Goal: Register for event/course

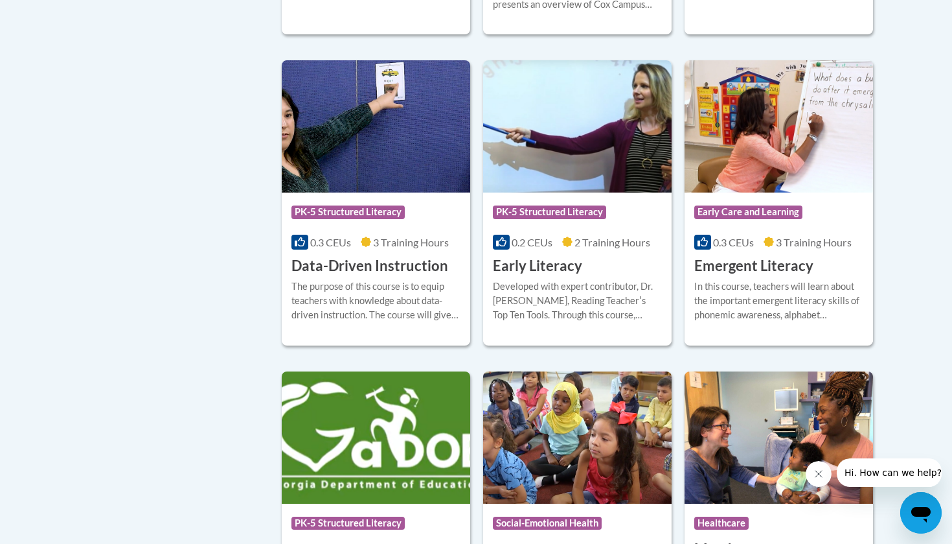
scroll to position [1357, 0]
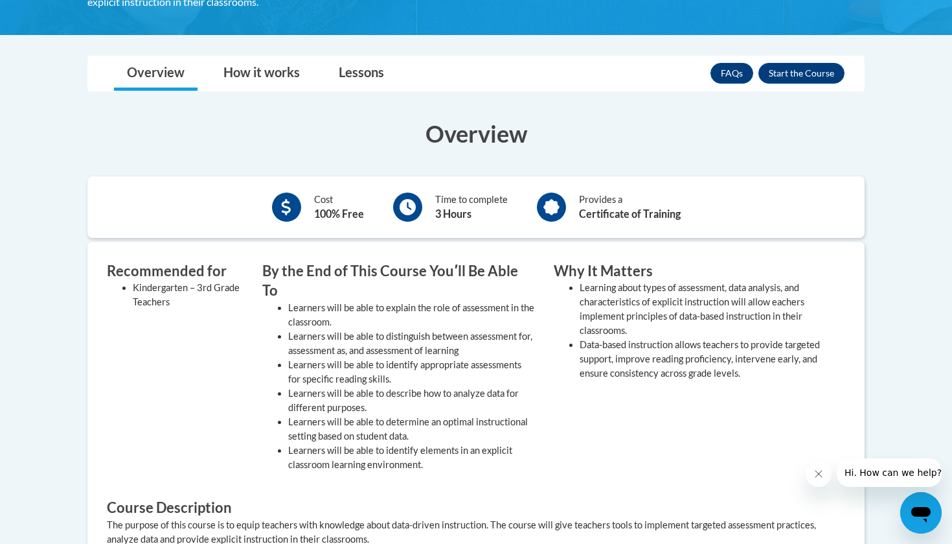
scroll to position [418, 0]
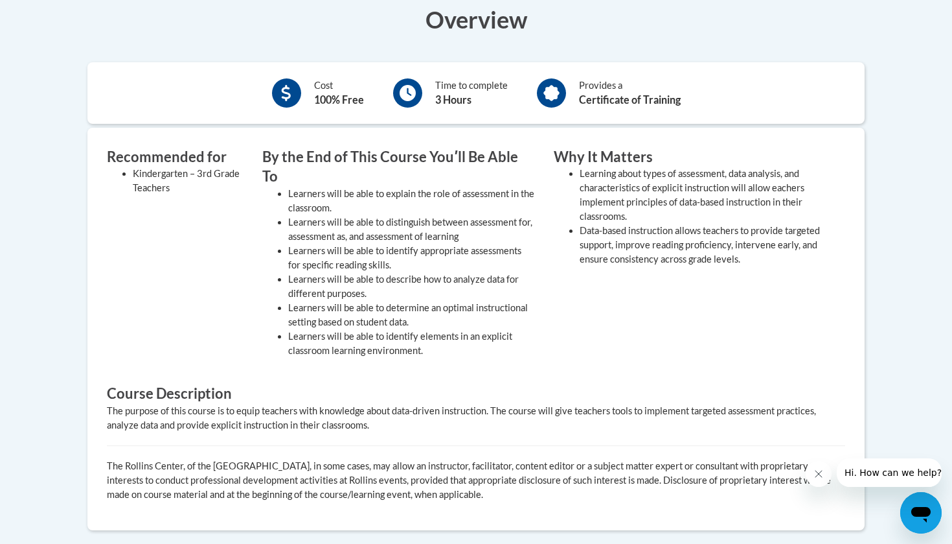
click at [361, 329] on li "Learners will be able to identify elements in an explicit classroom learning en…" at bounding box center [411, 343] width 246 height 29
click at [359, 347] on div "Recommended for Kindergarten – 3rd Grade Teachers By the End of This Course You…" at bounding box center [466, 260] width 739 height 227
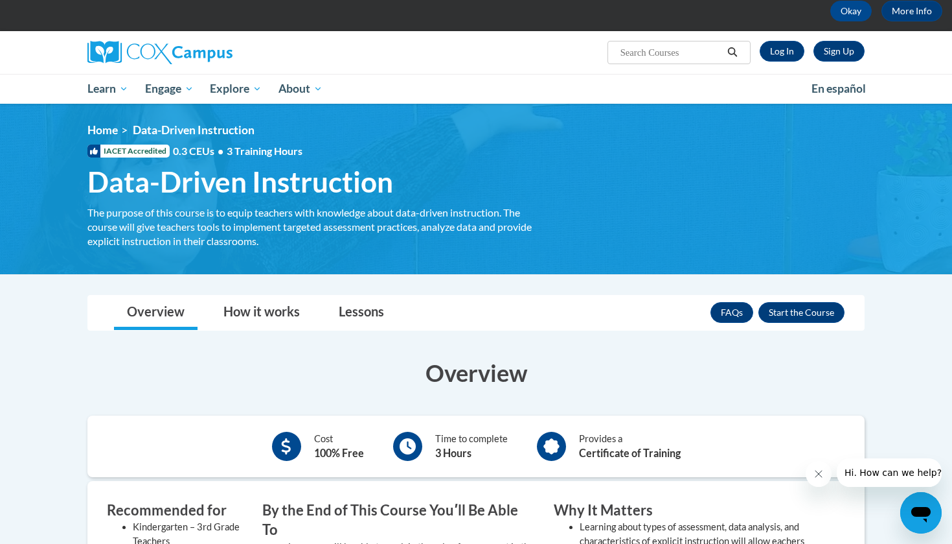
scroll to position [54, 0]
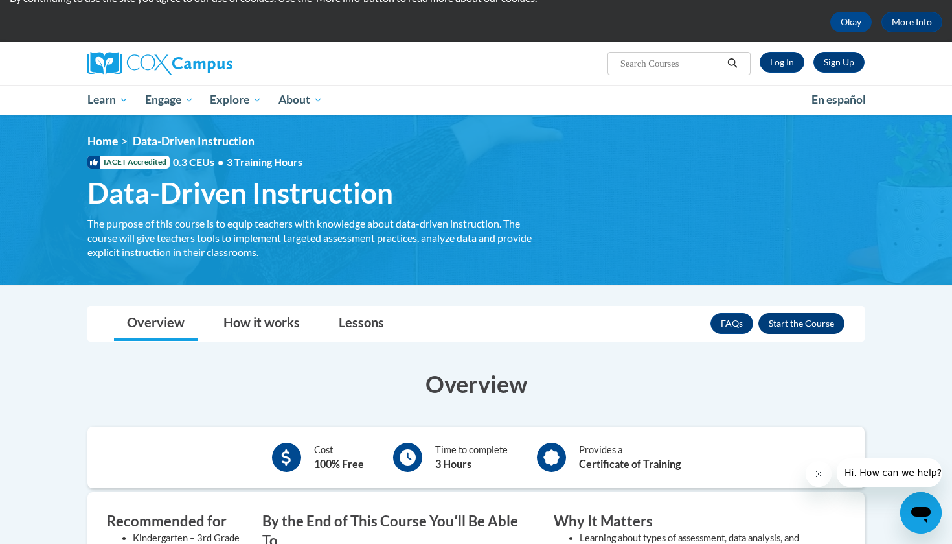
click at [779, 322] on button "Enroll" at bounding box center [802, 323] width 86 height 21
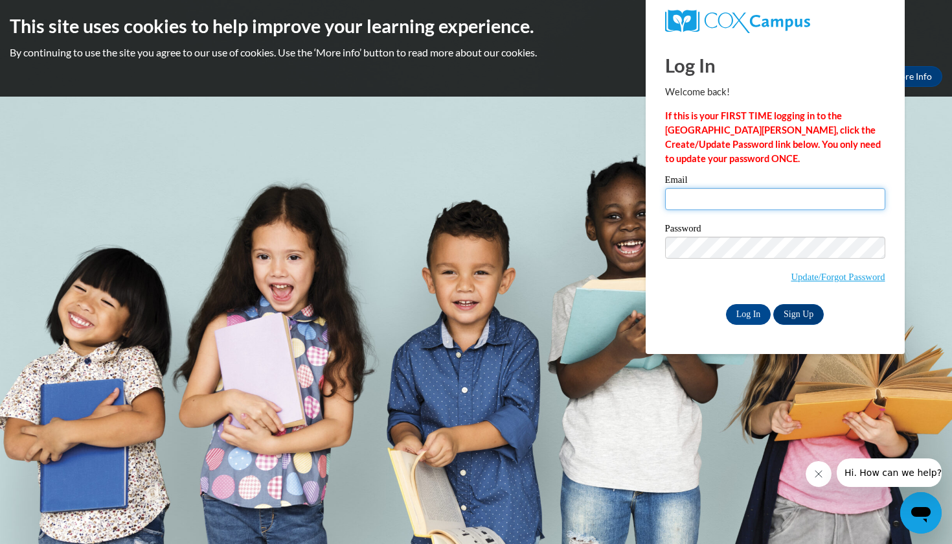
type input "kr23975@georgiasouthern.edu"
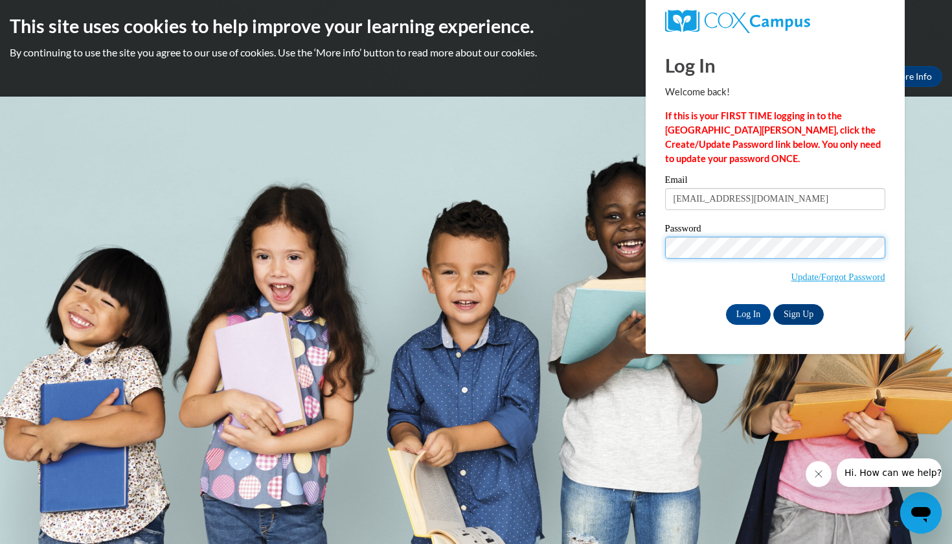
click at [748, 312] on input "Log In" at bounding box center [748, 314] width 45 height 21
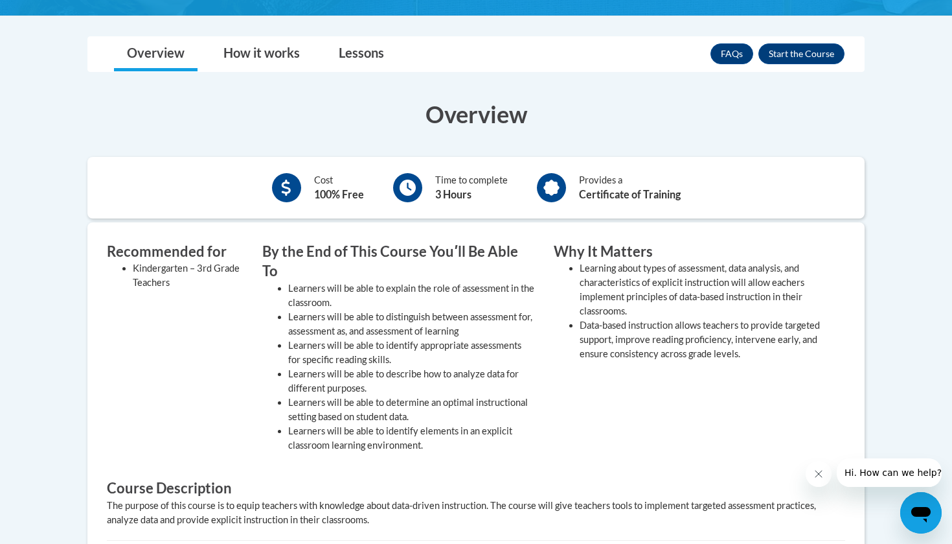
scroll to position [325, 0]
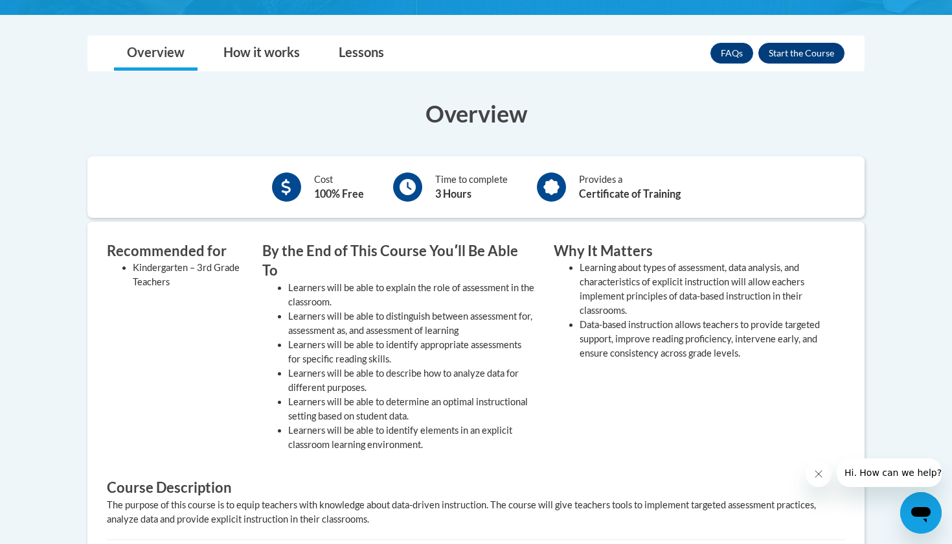
click at [806, 51] on button "Enroll" at bounding box center [802, 53] width 86 height 21
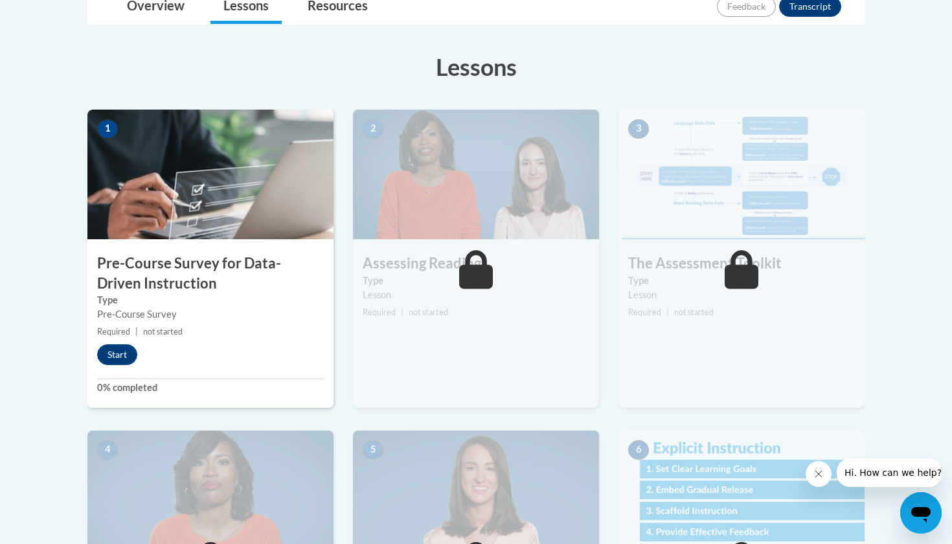
scroll to position [334, 0]
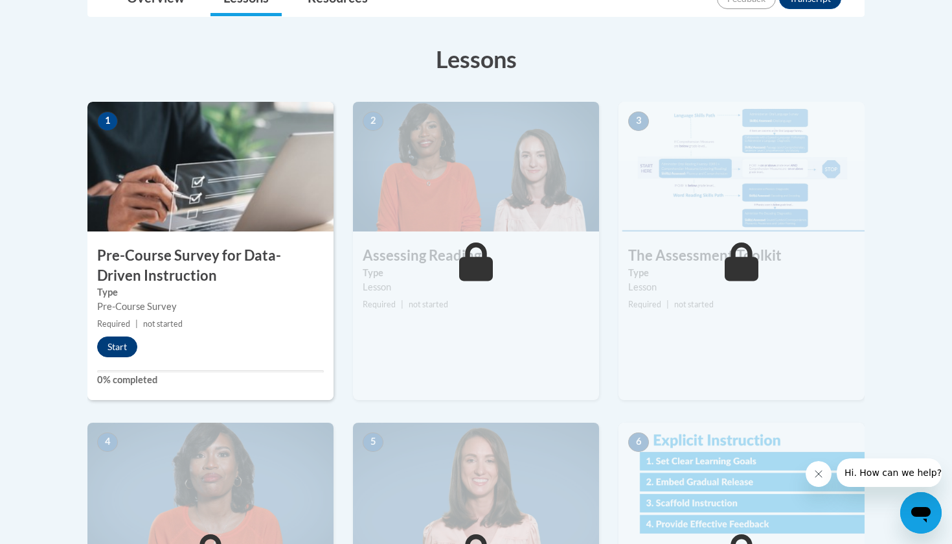
click at [113, 341] on button "Start" at bounding box center [117, 346] width 40 height 21
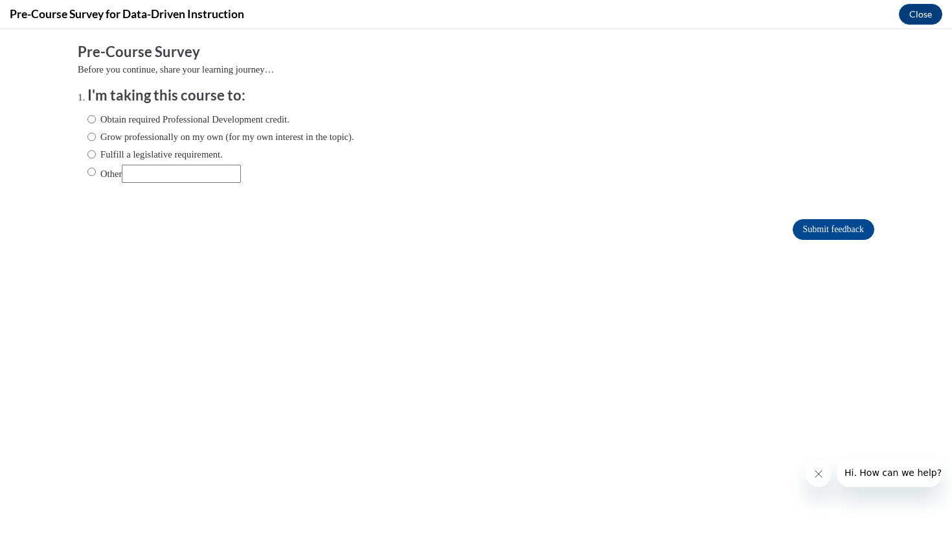
scroll to position [0, 0]
click at [217, 116] on label "Obtain required Professional Development credit." at bounding box center [188, 119] width 202 height 14
click at [96, 116] on input "Obtain required Professional Development credit." at bounding box center [91, 119] width 8 height 14
radio input "true"
click at [829, 220] on input "Submit feedback" at bounding box center [834, 229] width 82 height 21
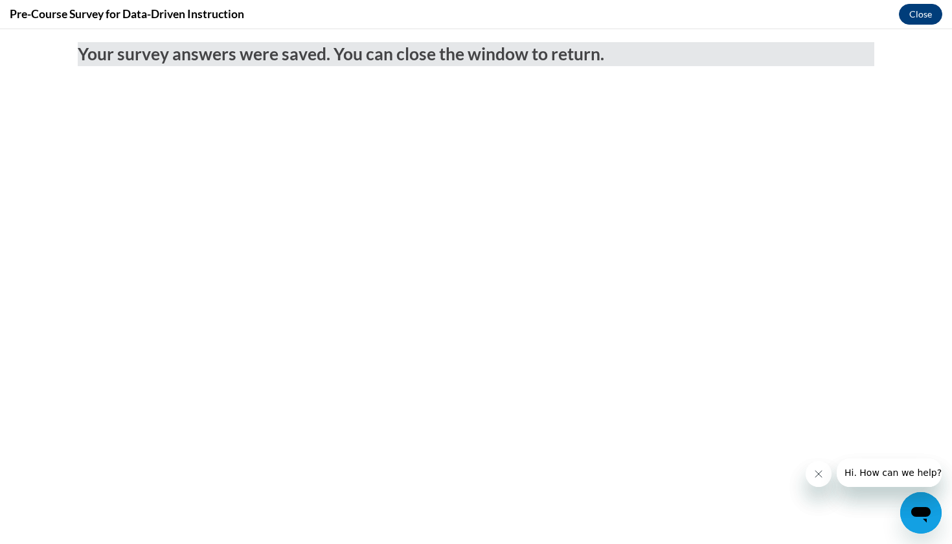
click at [908, 10] on button "Close" at bounding box center [920, 14] width 43 height 21
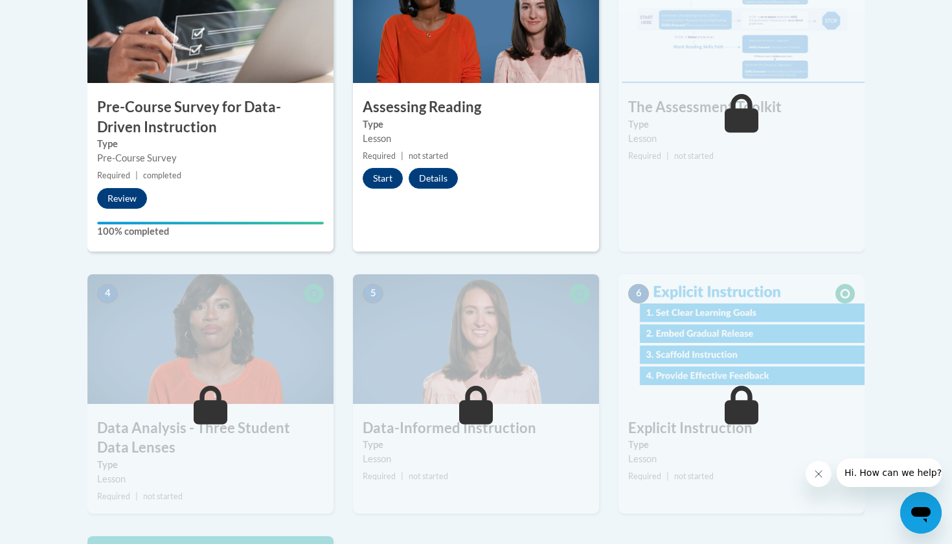
scroll to position [480, 0]
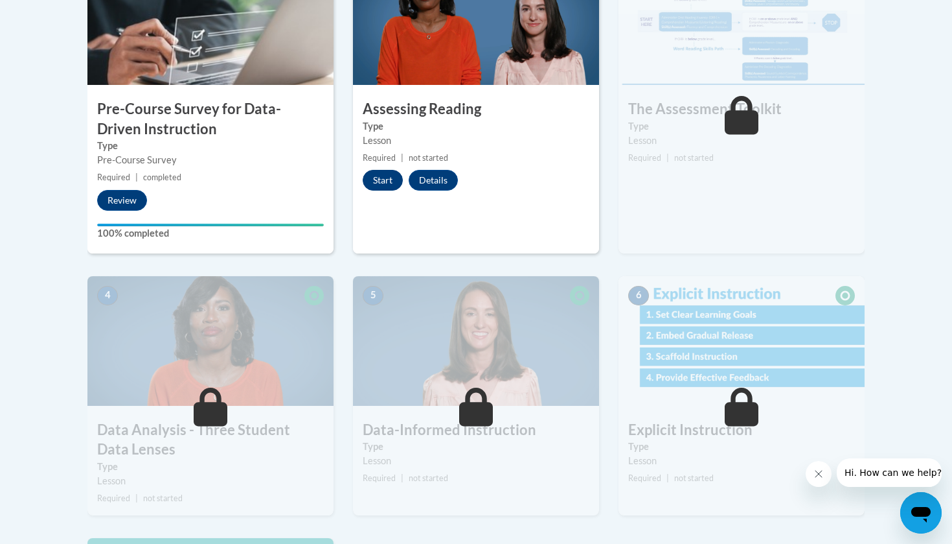
click at [382, 172] on button "Start" at bounding box center [383, 180] width 40 height 21
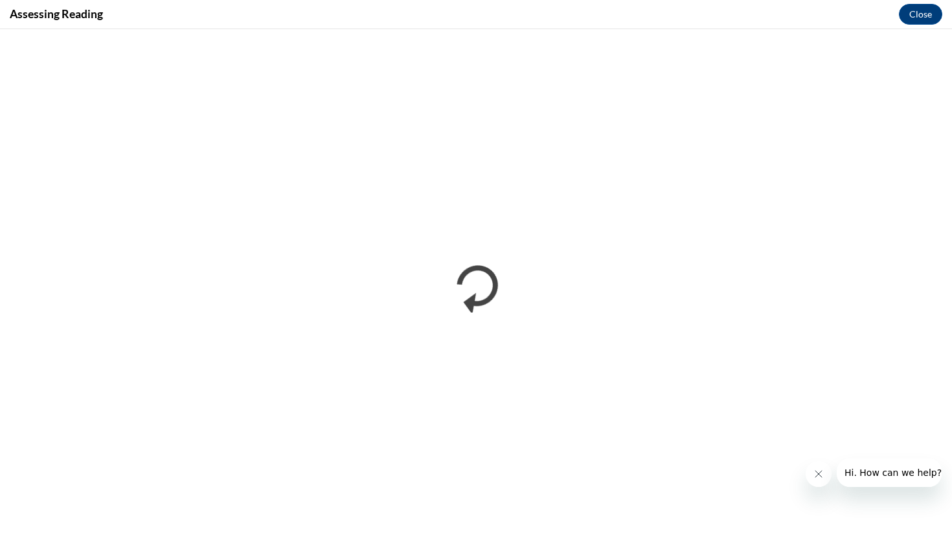
scroll to position [0, 0]
click at [823, 472] on icon "Close message from company" at bounding box center [819, 473] width 10 height 10
